Goal: Find specific page/section: Find specific page/section

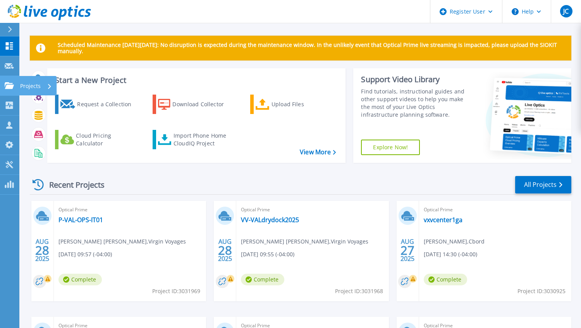
click at [32, 86] on p "Projects" at bounding box center [30, 86] width 21 height 20
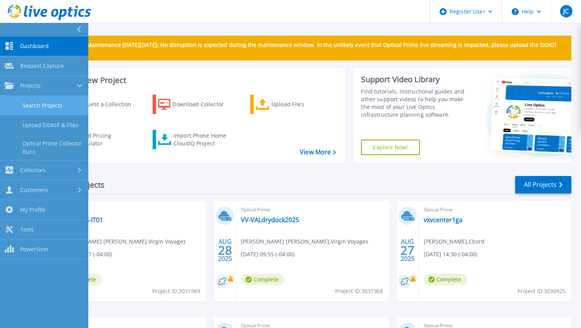
click at [51, 105] on link "Search Projects" at bounding box center [44, 106] width 88 height 20
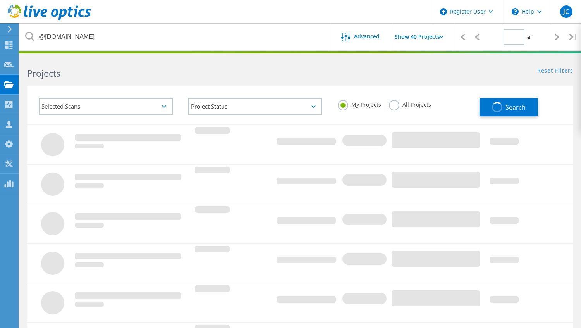
type input "1"
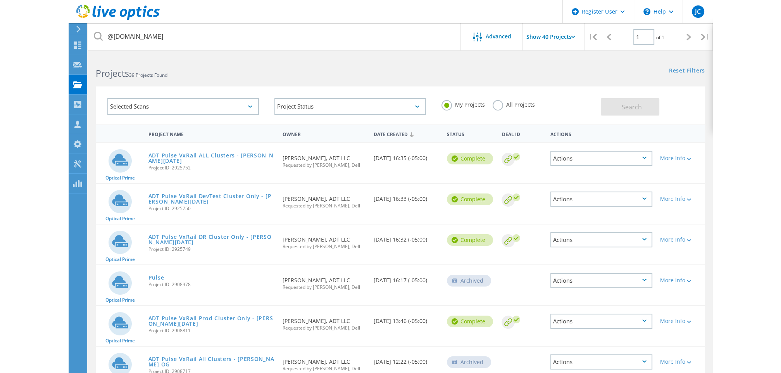
scroll to position [35, 0]
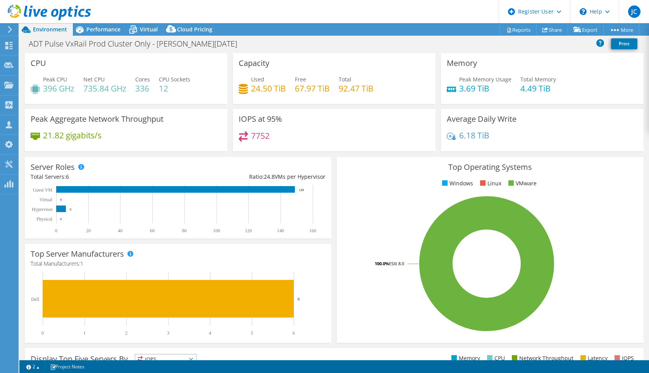
select select "USD"
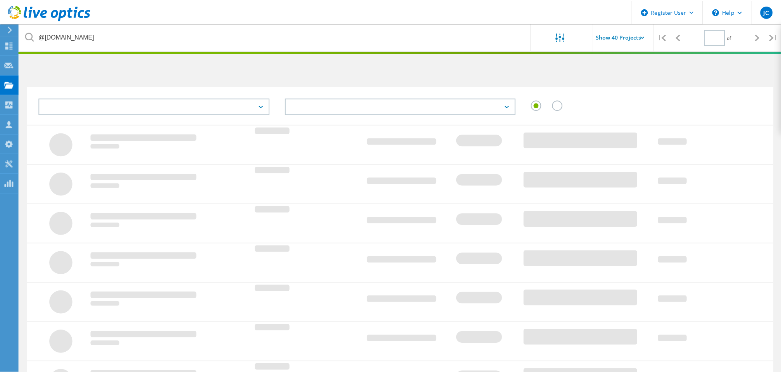
scroll to position [21, 0]
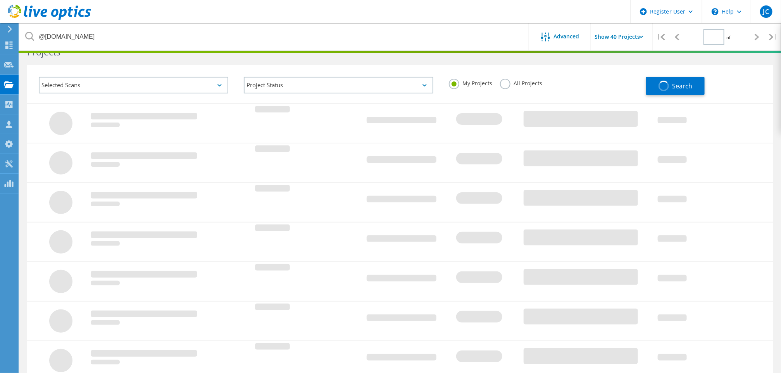
type input "1"
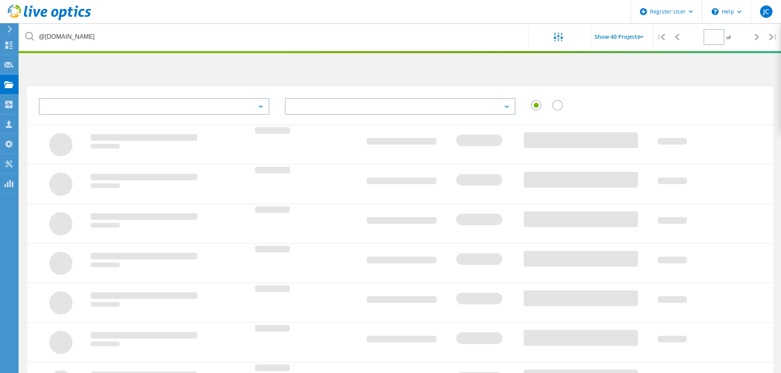
scroll to position [21, 0]
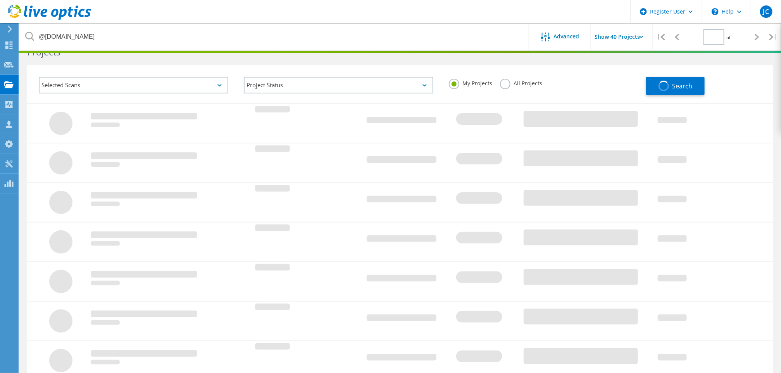
type input "1"
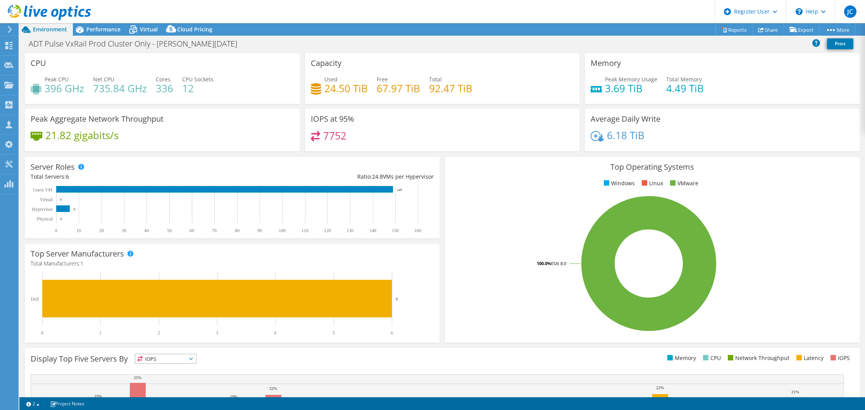
select select "USD"
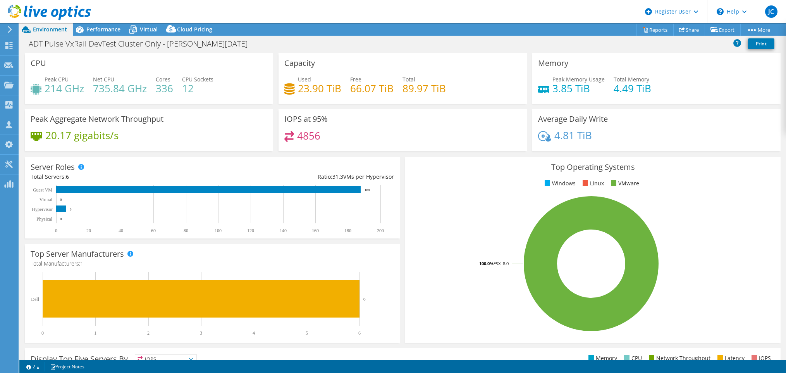
select select "USD"
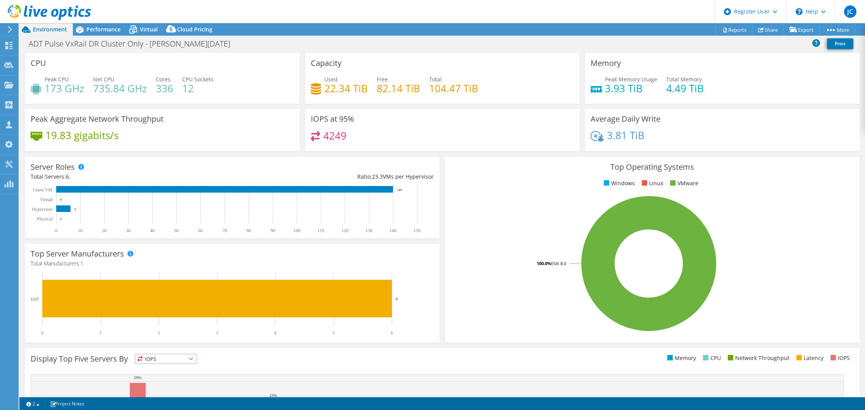
select select "USD"
